Goal: Information Seeking & Learning: Find specific fact

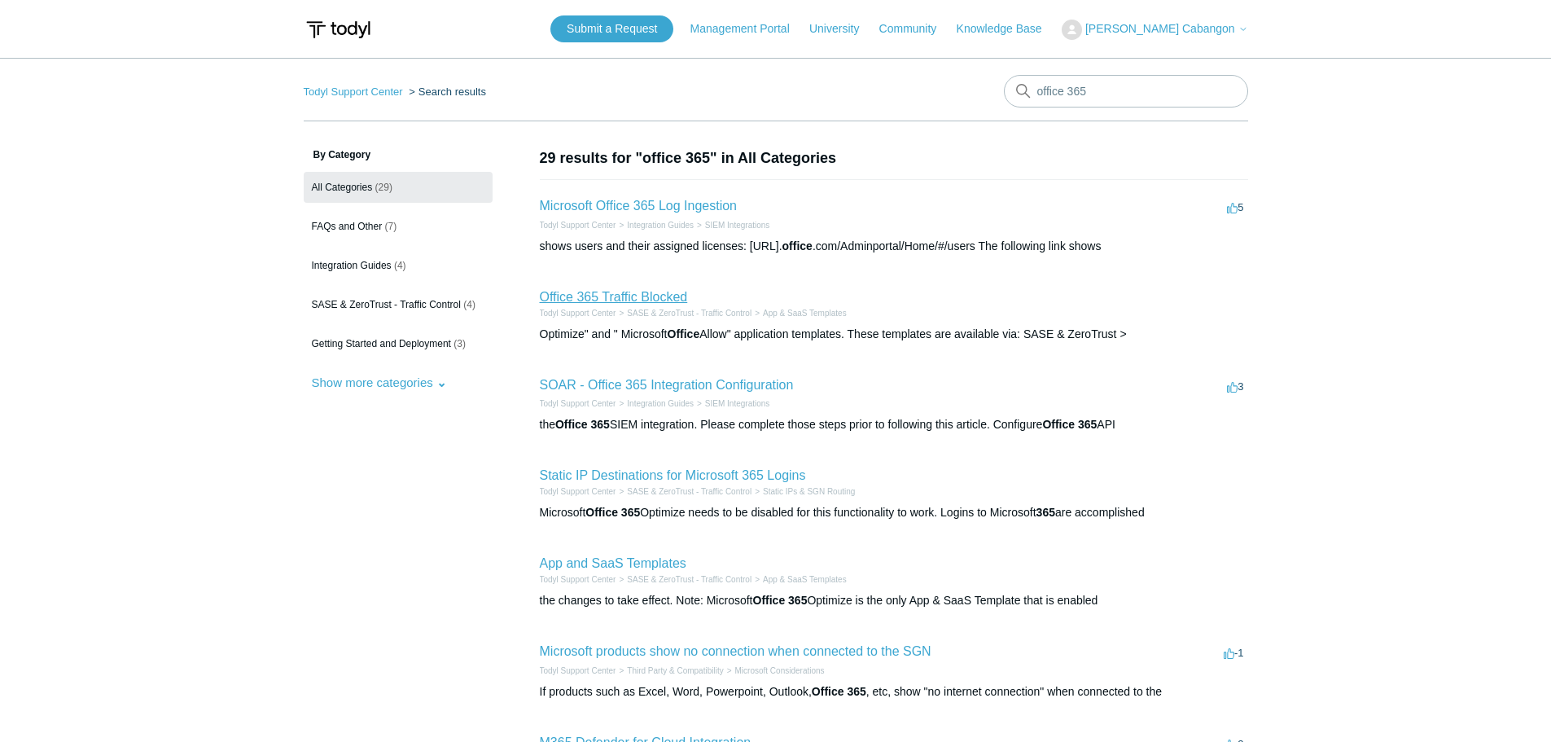
click at [661, 300] on link "Office 365 Traffic Blocked" at bounding box center [614, 297] width 148 height 14
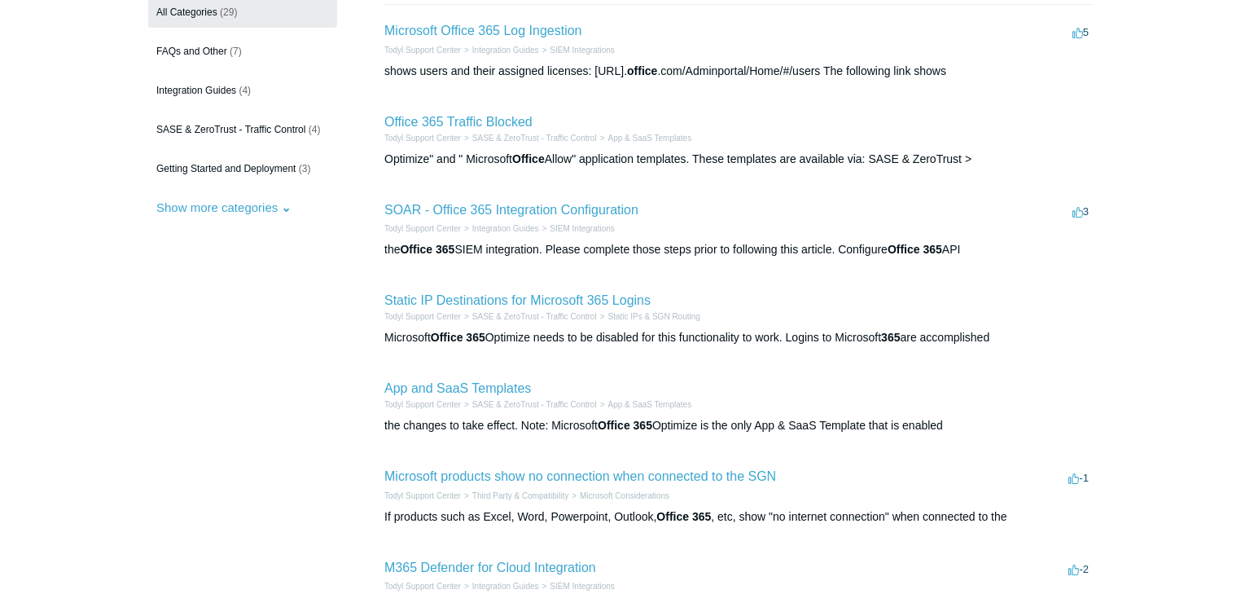
scroll to position [195, 0]
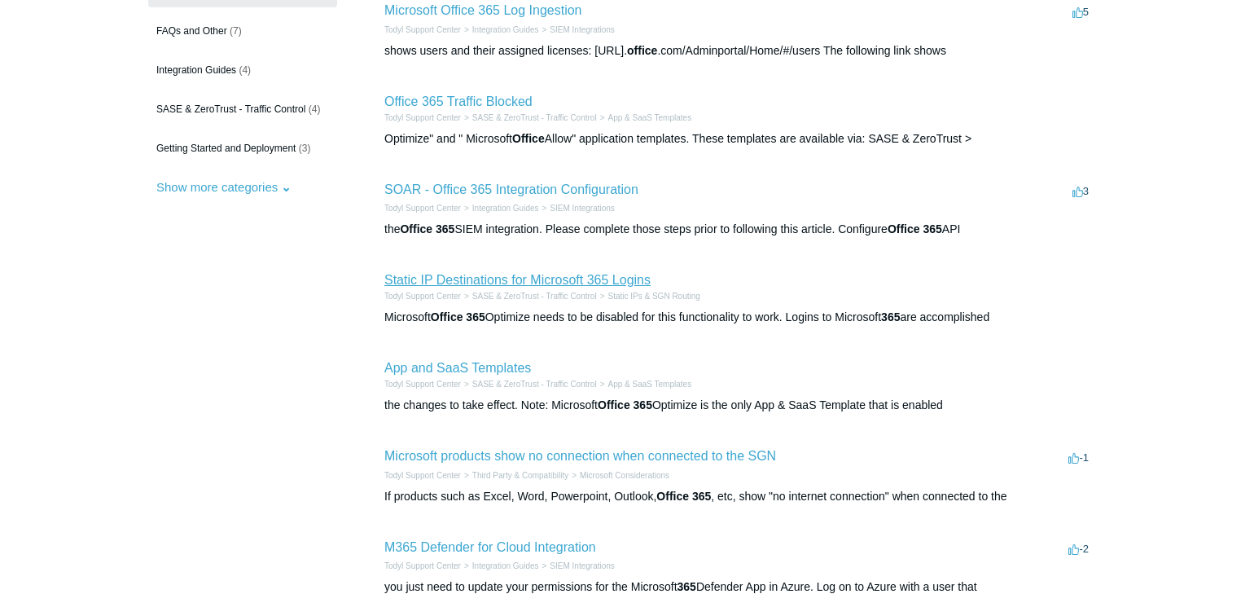
click at [498, 282] on link "Static IP Destinations for Microsoft 365 Logins" at bounding box center [517, 280] width 266 height 14
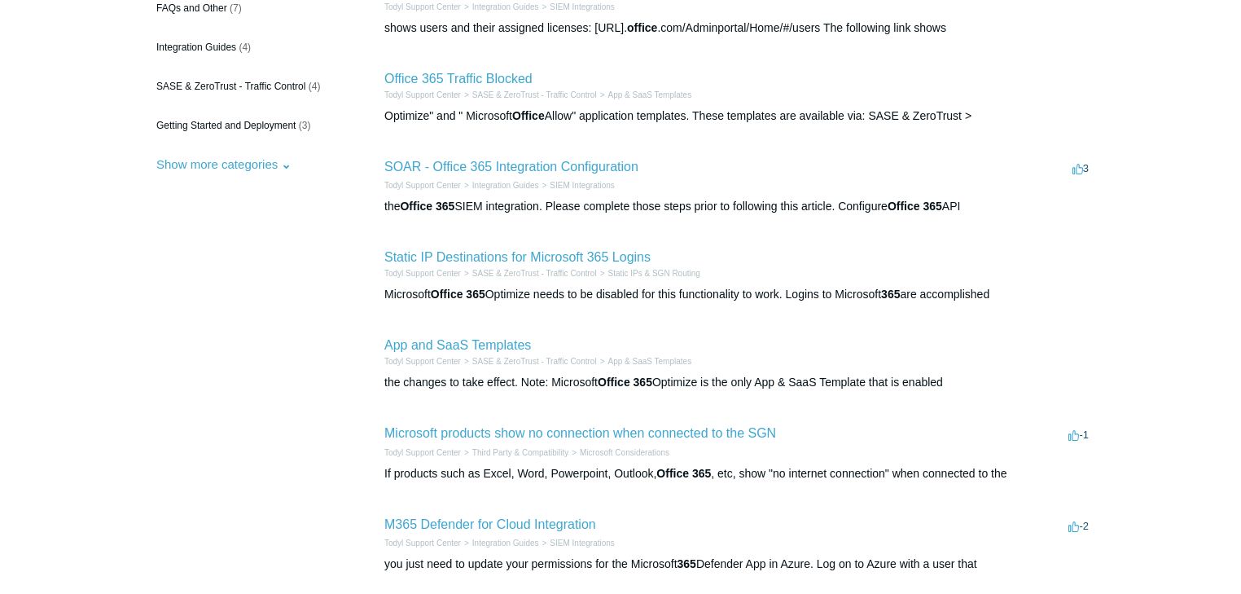
scroll to position [261, 0]
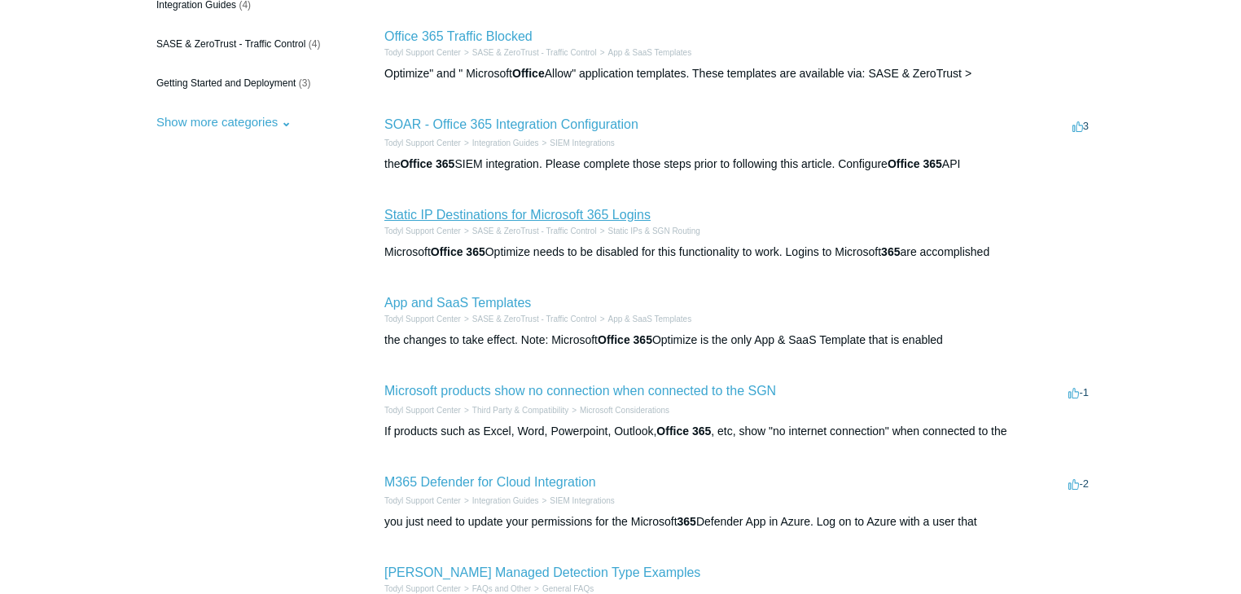
click at [557, 213] on link "Static IP Destinations for Microsoft 365 Logins" at bounding box center [517, 215] width 266 height 14
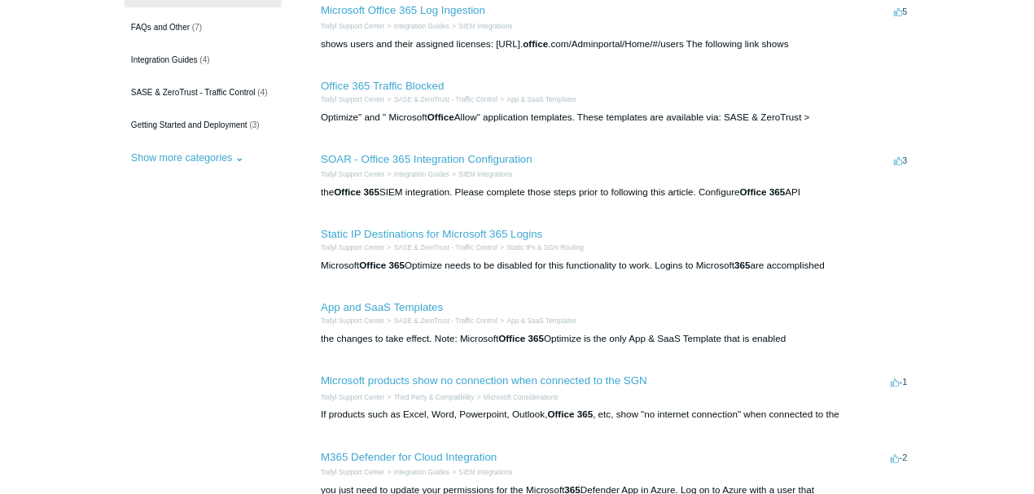
scroll to position [130, 0]
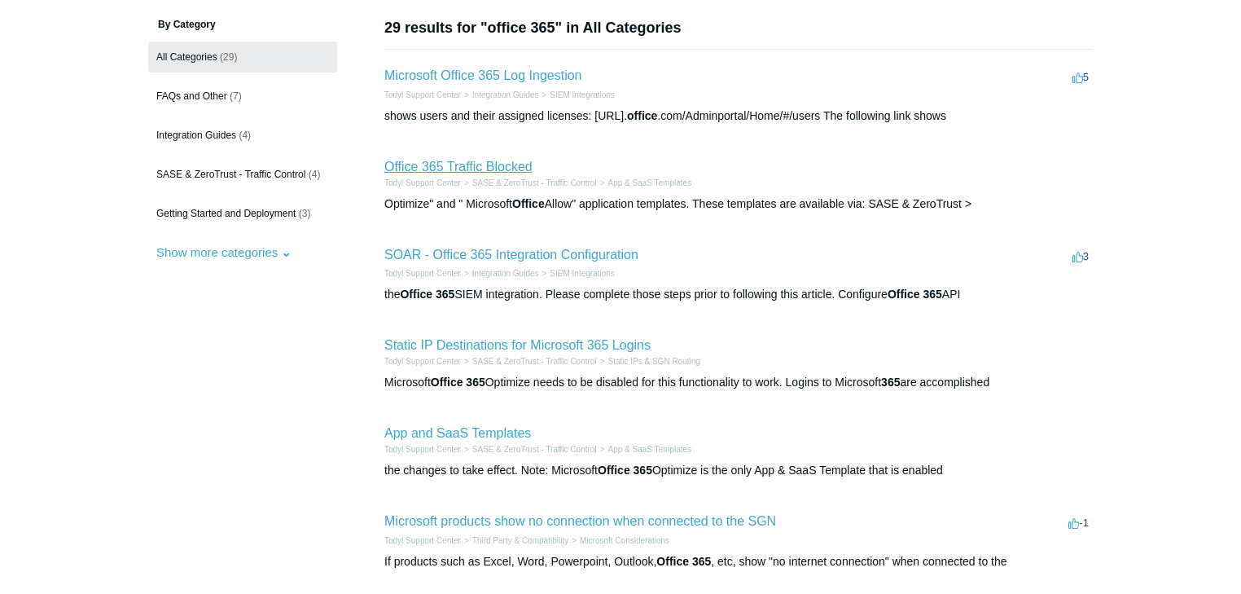
click at [502, 163] on link "Office 365 Traffic Blocked" at bounding box center [458, 167] width 148 height 14
click at [508, 342] on link "Static IP Destinations for Microsoft 365 Logins" at bounding box center [517, 345] width 266 height 14
click at [467, 166] on link "Office 365 Traffic Blocked" at bounding box center [458, 167] width 148 height 14
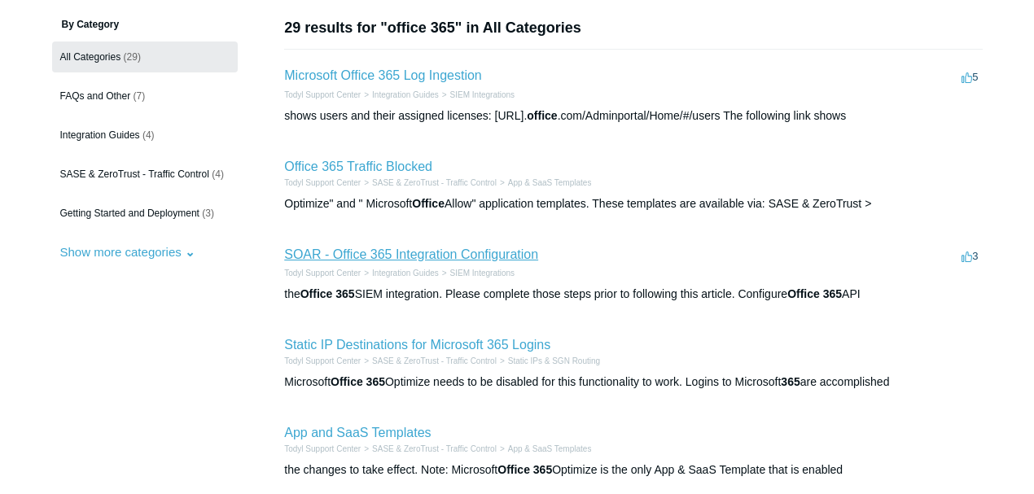
click at [434, 254] on link "SOAR - Office 365 Integration Configuration" at bounding box center [411, 255] width 254 height 14
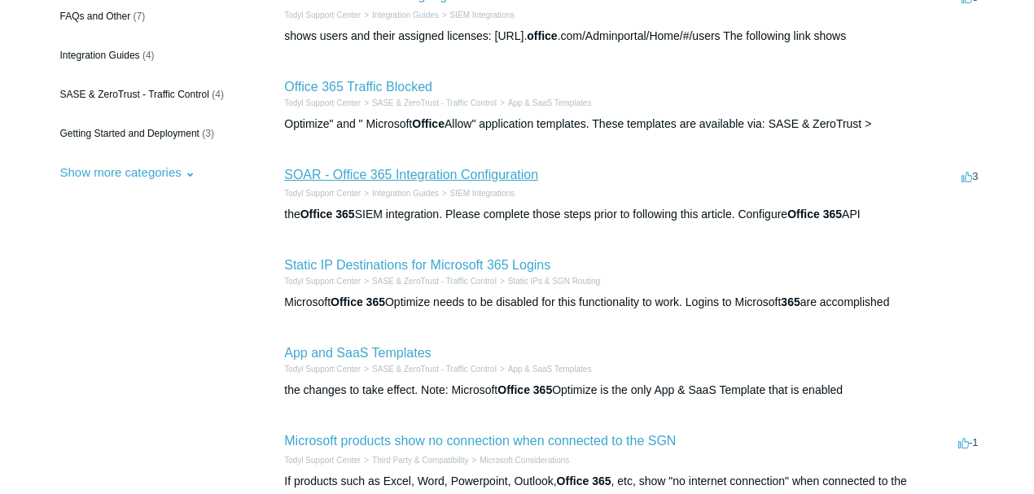
scroll to position [239, 0]
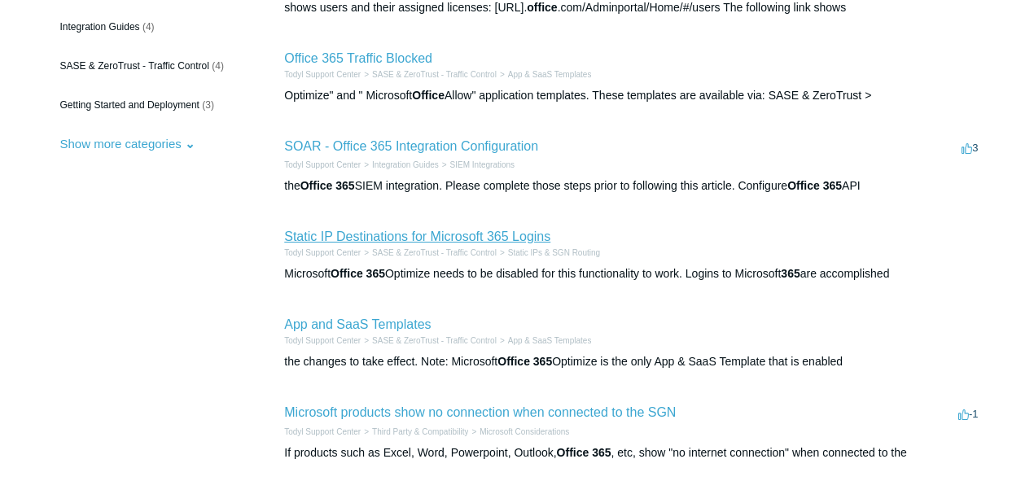
click at [338, 236] on link "Static IP Destinations for Microsoft 365 Logins" at bounding box center [417, 237] width 266 height 14
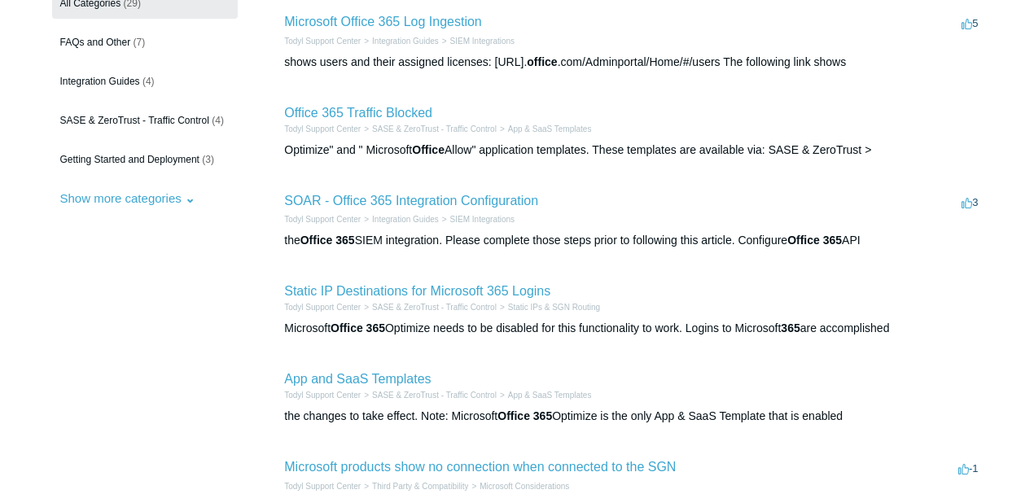
scroll to position [130, 0]
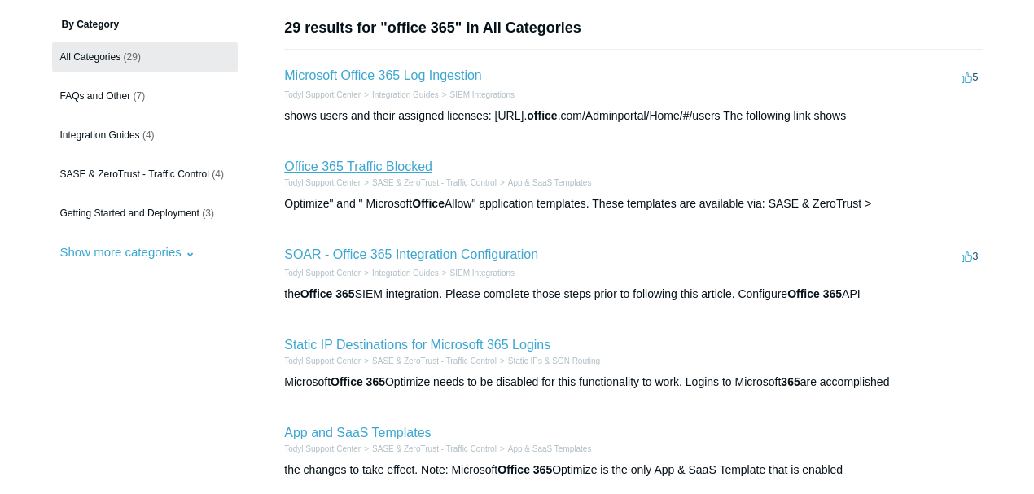
click at [366, 167] on link "Office 365 Traffic Blocked" at bounding box center [358, 167] width 148 height 14
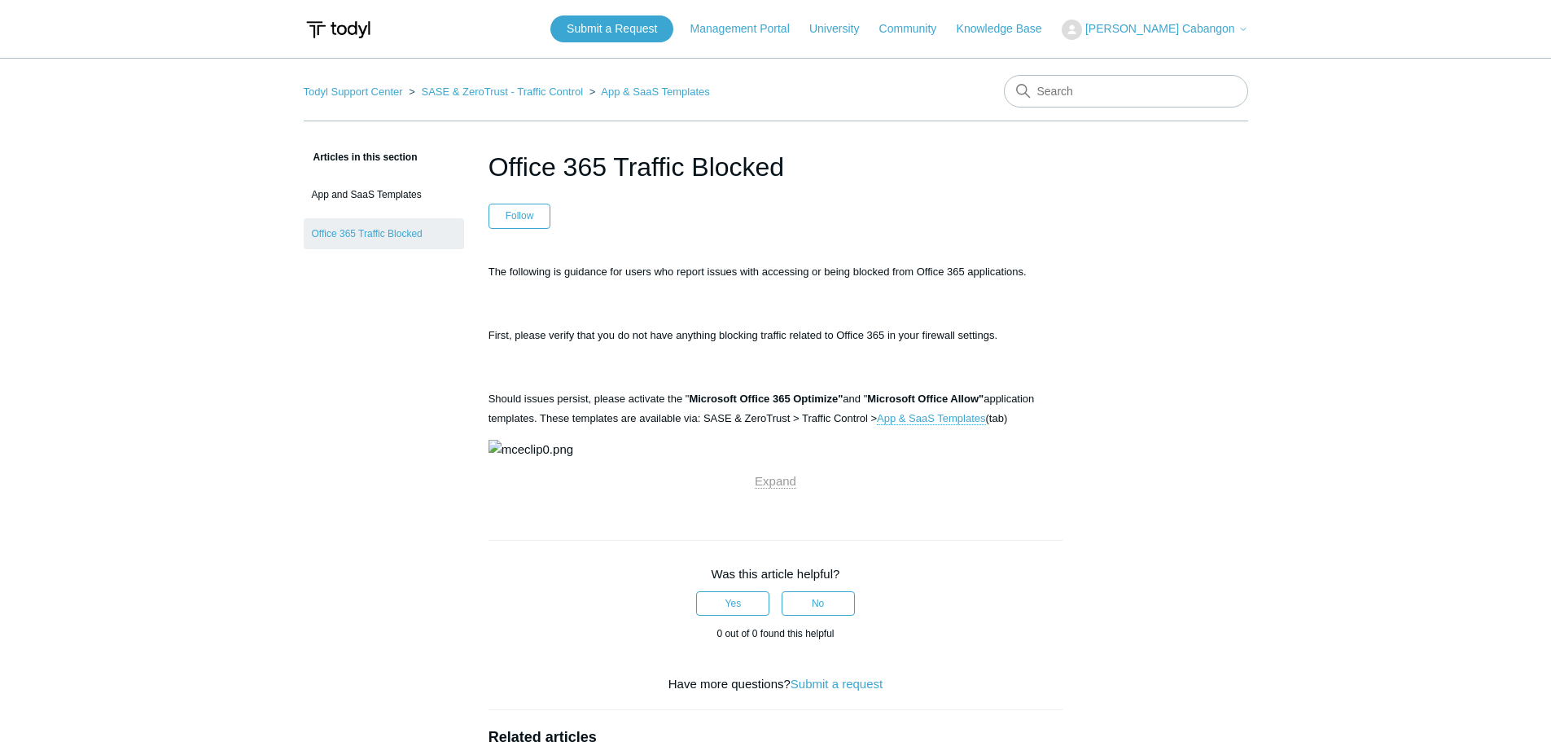
click at [573, 459] on img at bounding box center [531, 450] width 85 height 20
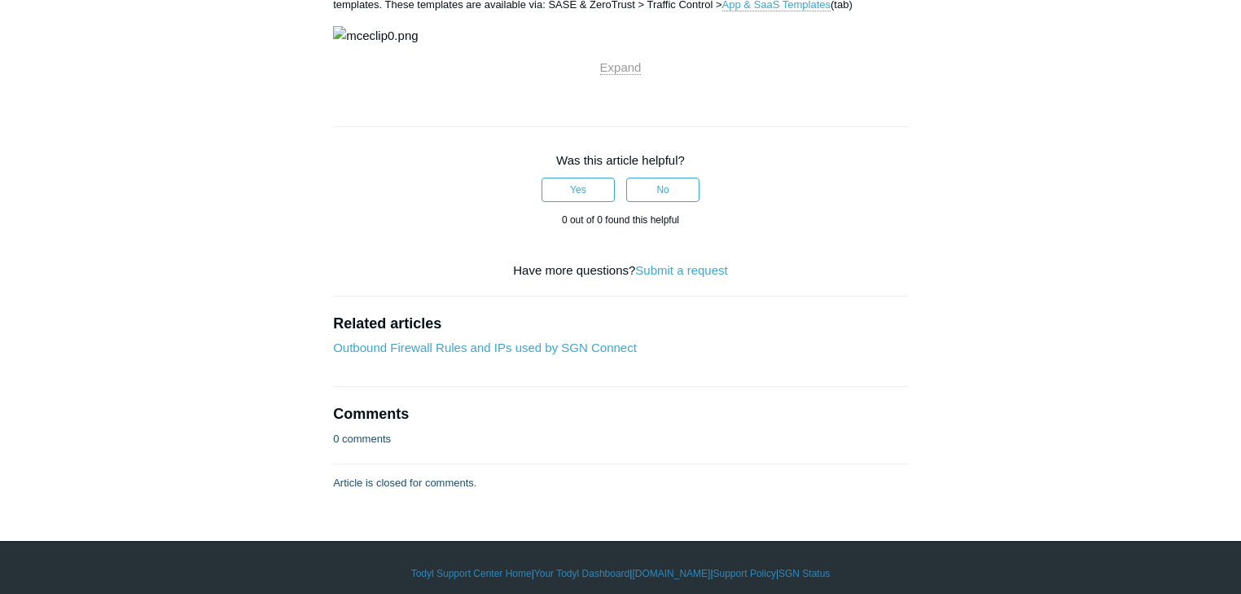
scroll to position [300, 0]
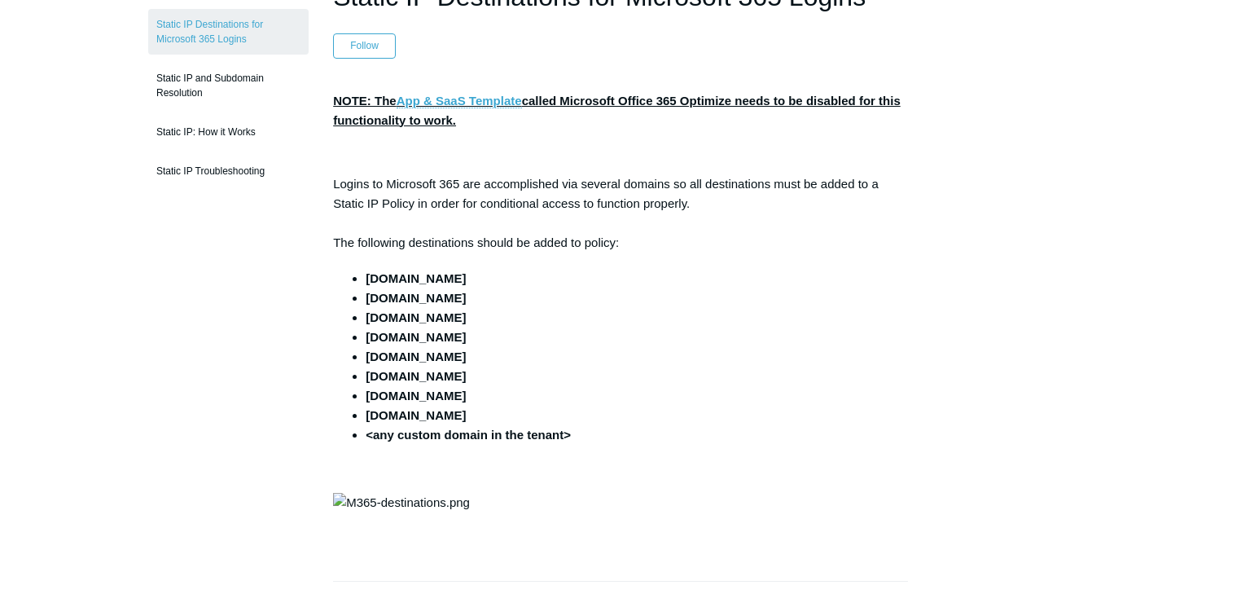
scroll to position [195, 0]
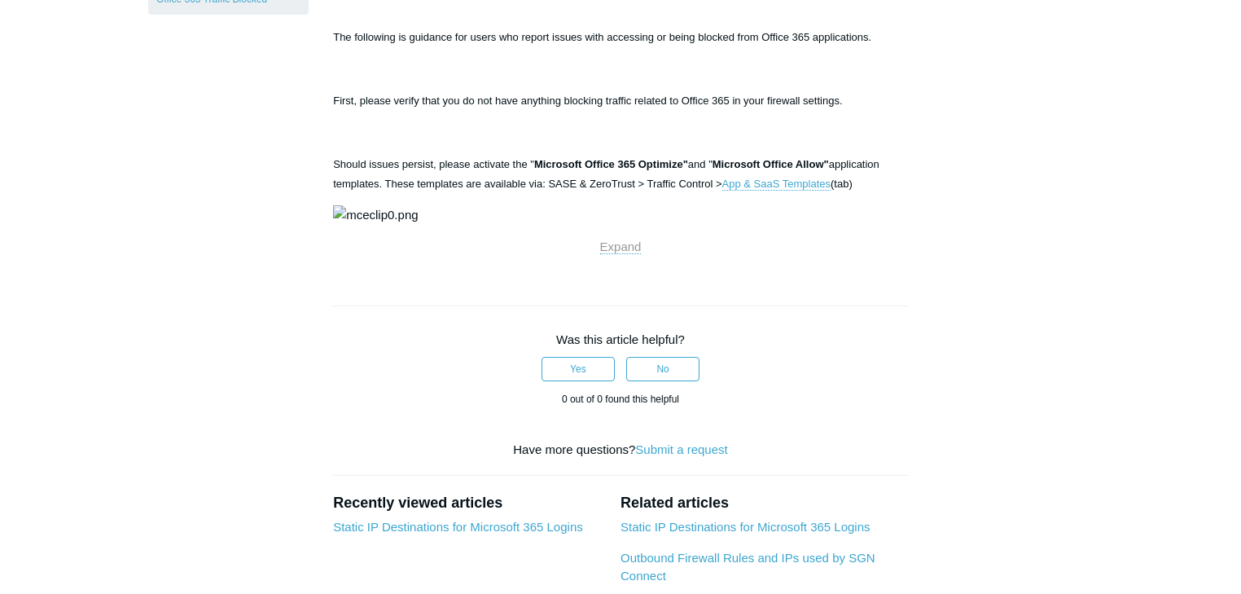
scroll to position [195, 0]
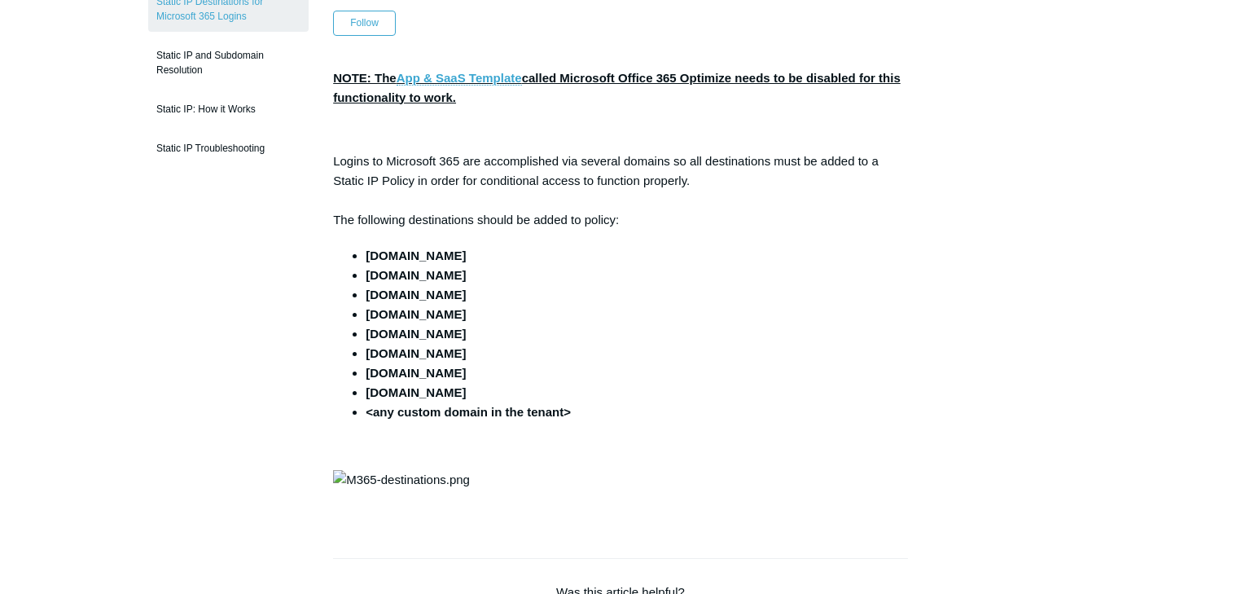
scroll to position [195, 0]
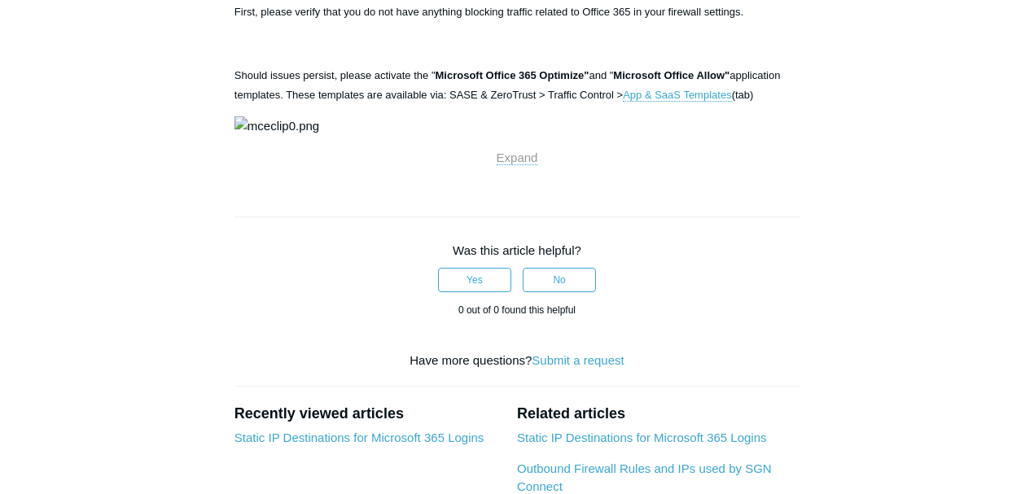
scroll to position [379, 0]
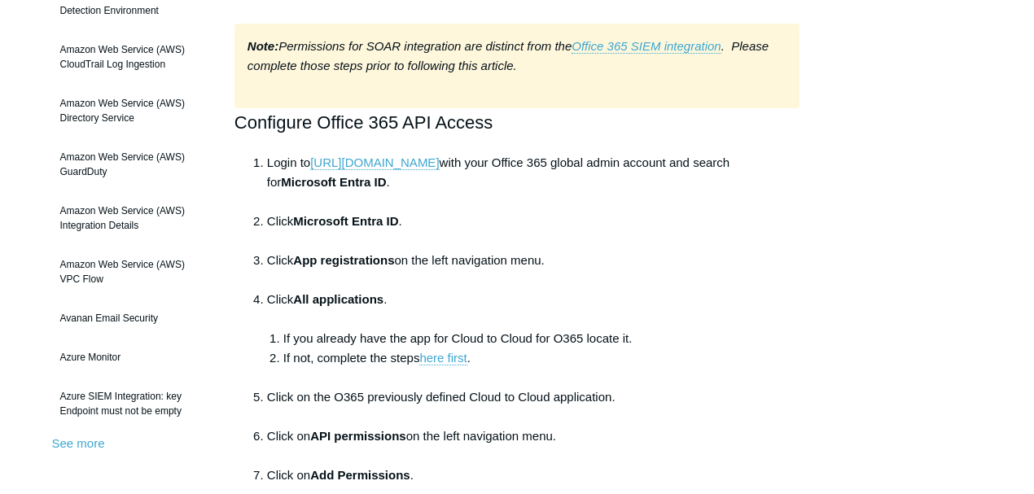
scroll to position [271, 0]
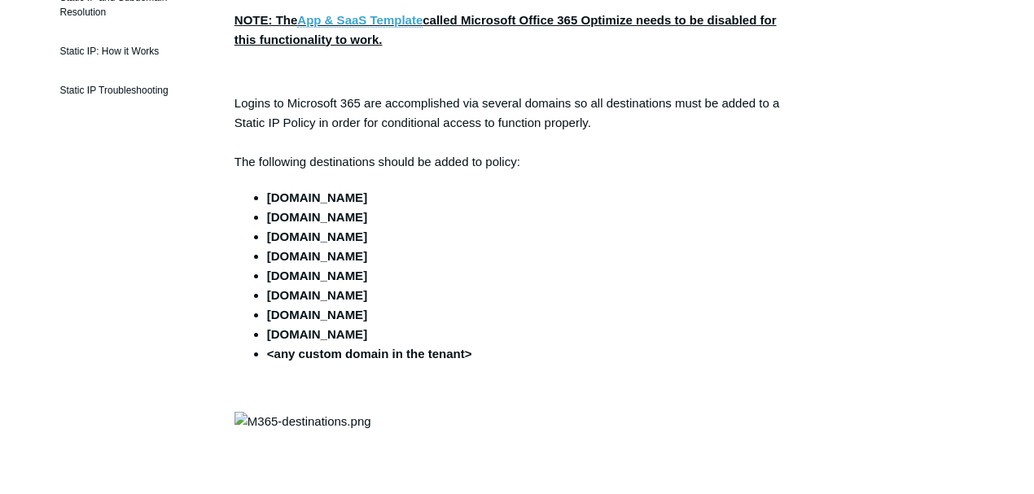
scroll to position [54, 0]
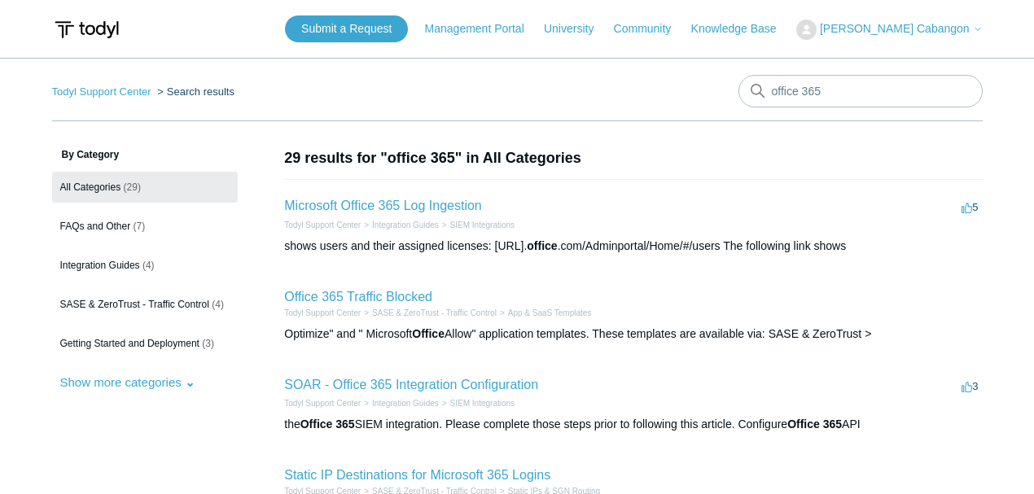
scroll to position [130, 0]
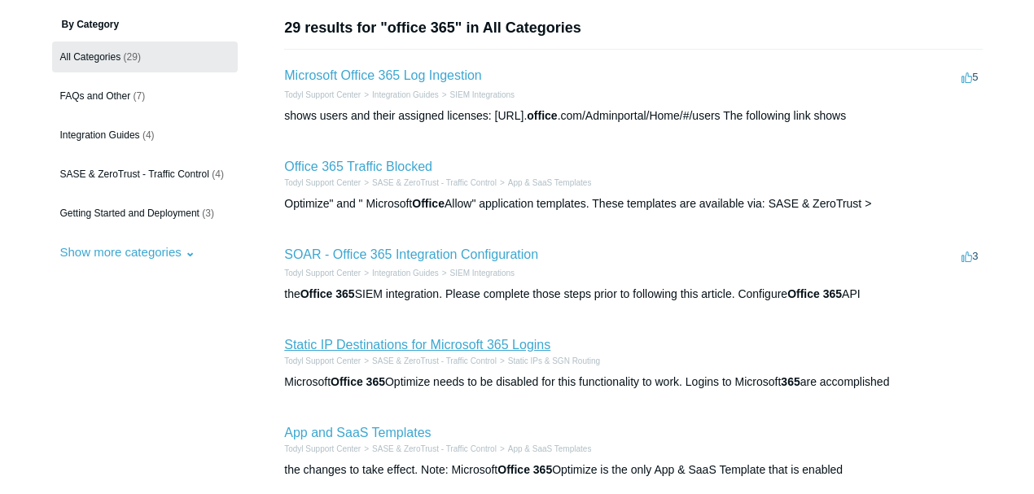
click at [428, 346] on link "Static IP Destinations for Microsoft 365 Logins" at bounding box center [417, 345] width 266 height 14
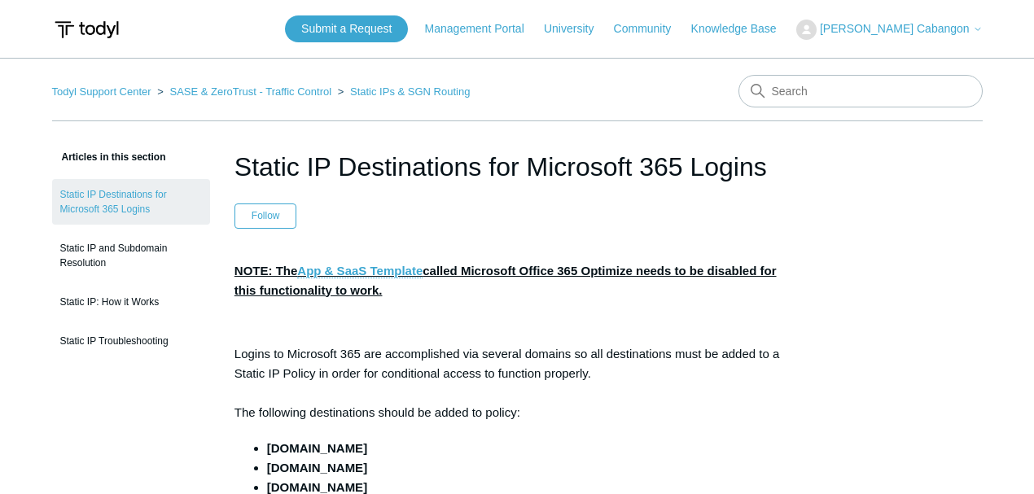
drag, startPoint x: 887, startPoint y: 344, endPoint x: 777, endPoint y: 364, distance: 111.7
